Goal: Consume media (video, audio)

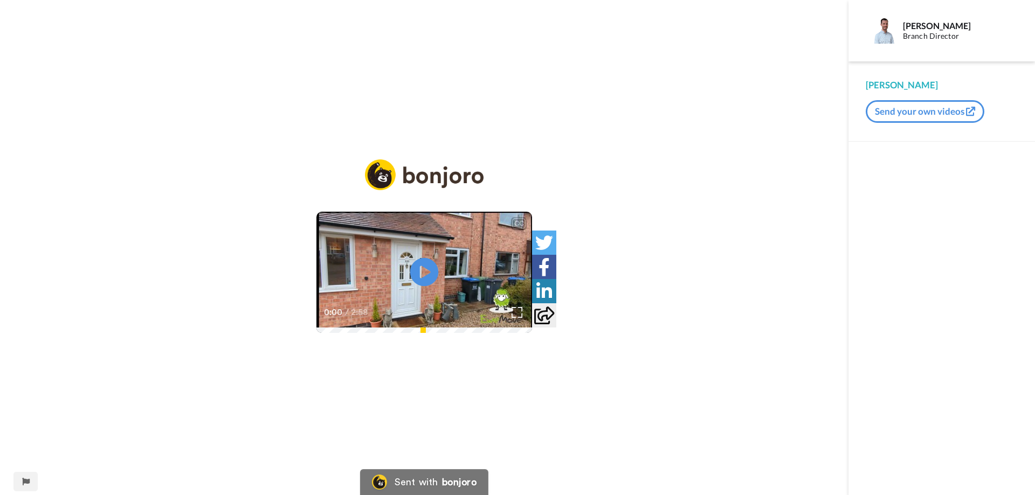
click at [430, 285] on icon at bounding box center [424, 272] width 29 height 29
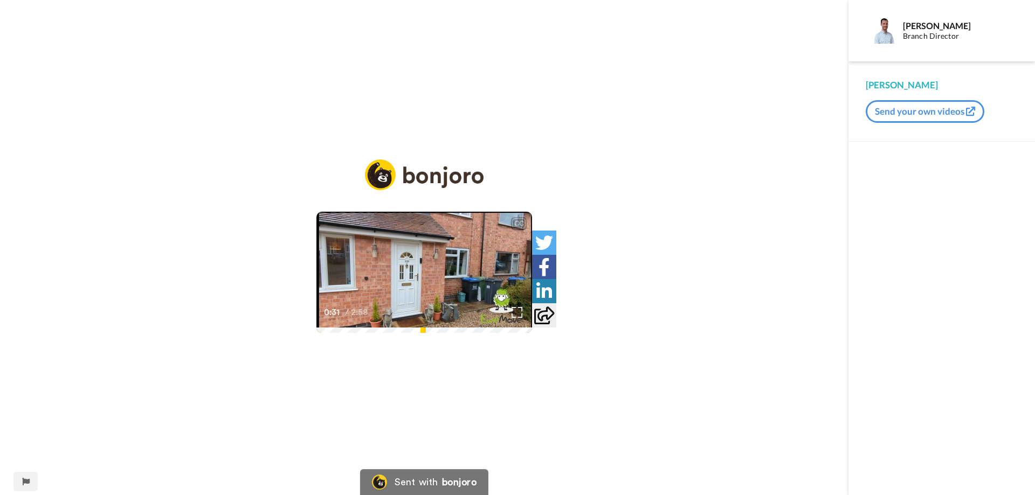
click at [430, 285] on icon at bounding box center [424, 272] width 29 height 29
click at [523, 318] on img at bounding box center [517, 312] width 11 height 11
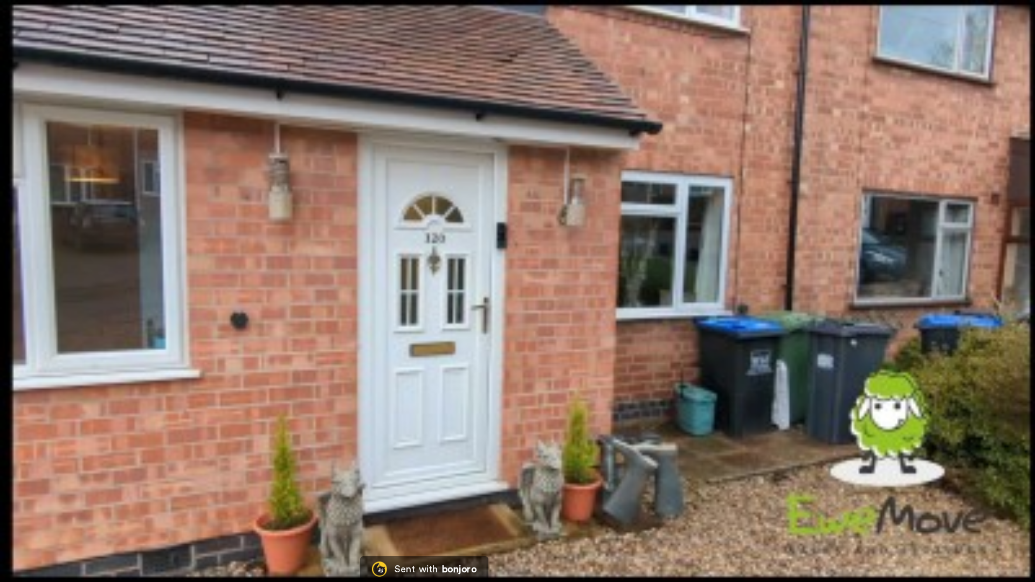
click at [603, 423] on video at bounding box center [517, 291] width 1035 height 582
click at [542, 316] on video at bounding box center [517, 291] width 1035 height 582
click at [586, 325] on video at bounding box center [517, 291] width 1035 height 582
click at [582, 286] on video at bounding box center [517, 291] width 1035 height 582
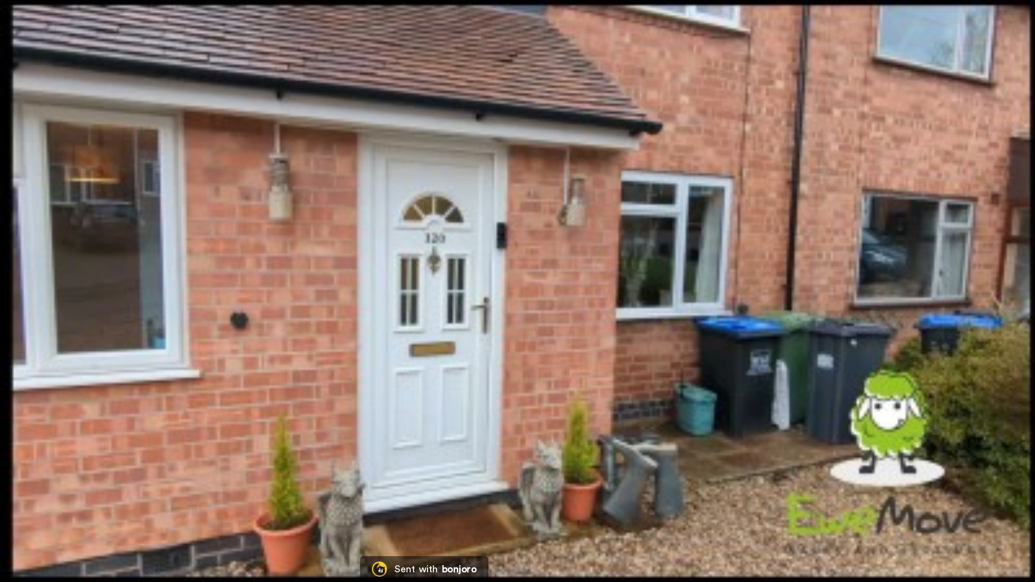
click at [582, 286] on video at bounding box center [517, 291] width 1035 height 582
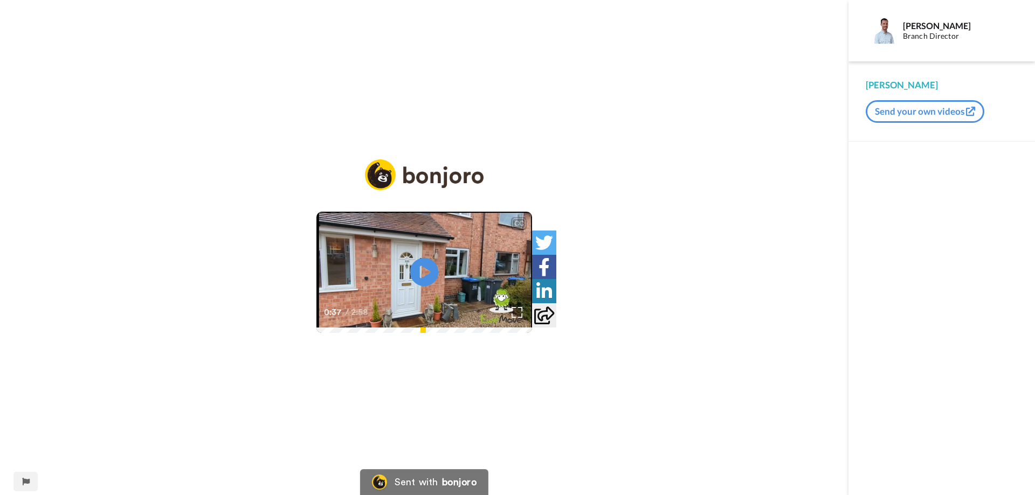
click at [417, 276] on icon at bounding box center [424, 272] width 29 height 29
click at [464, 277] on video at bounding box center [424, 272] width 216 height 121
click at [423, 242] on video at bounding box center [424, 272] width 216 height 121
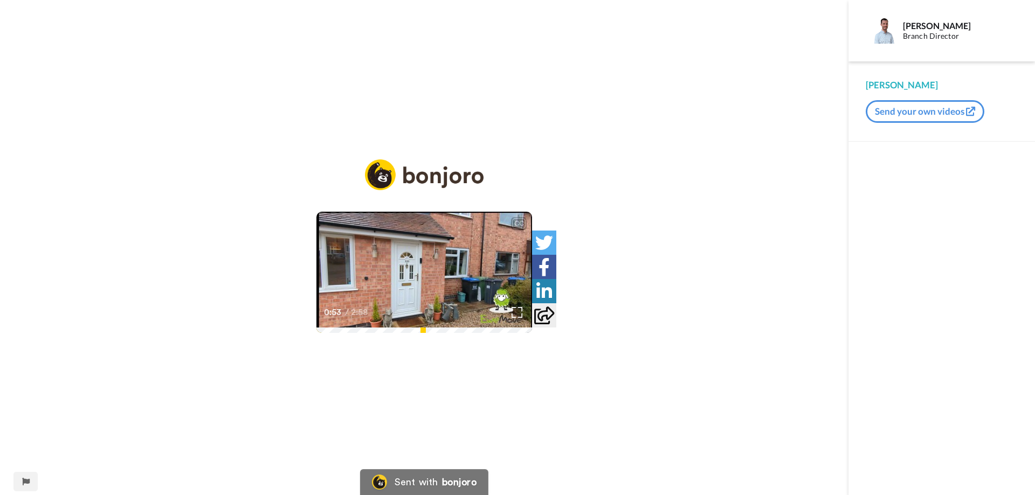
click at [492, 267] on video at bounding box center [424, 272] width 216 height 121
click at [387, 231] on video at bounding box center [424, 272] width 216 height 121
